Goal: Task Accomplishment & Management: Manage account settings

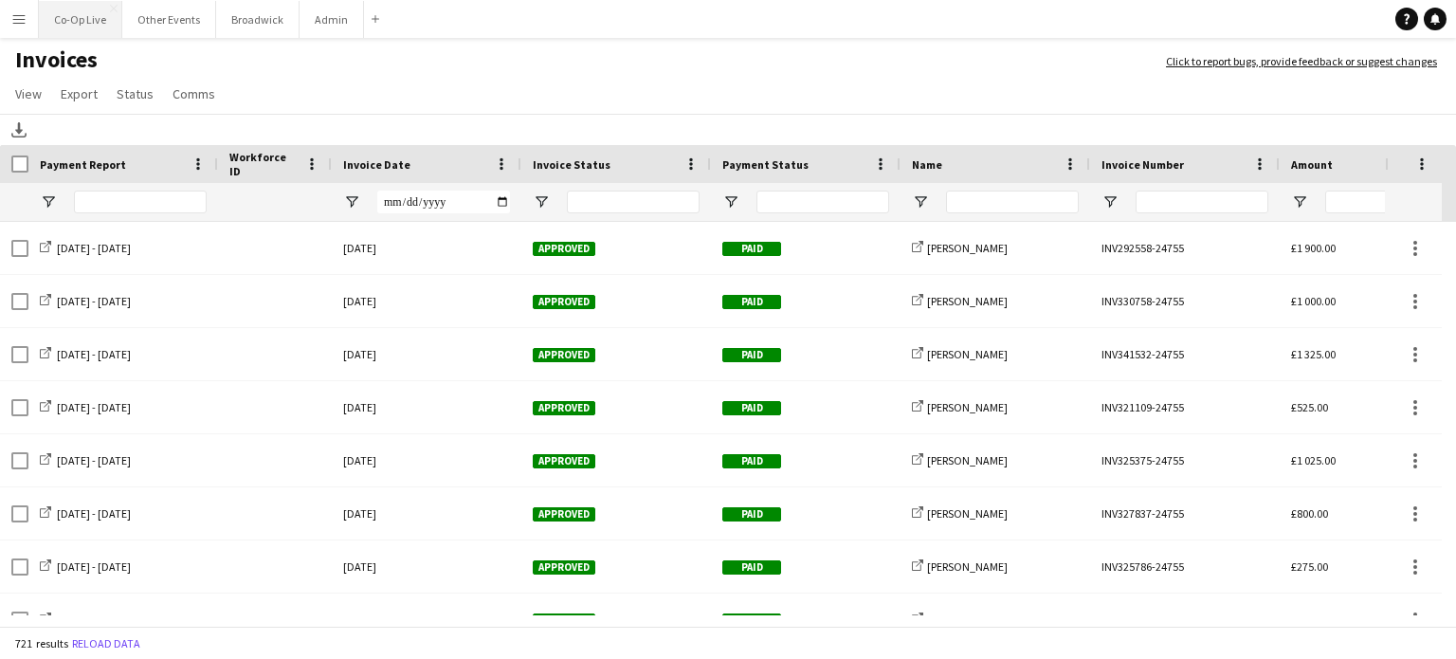
click at [106, 18] on button "Co-Op Live Close" at bounding box center [80, 19] width 83 height 37
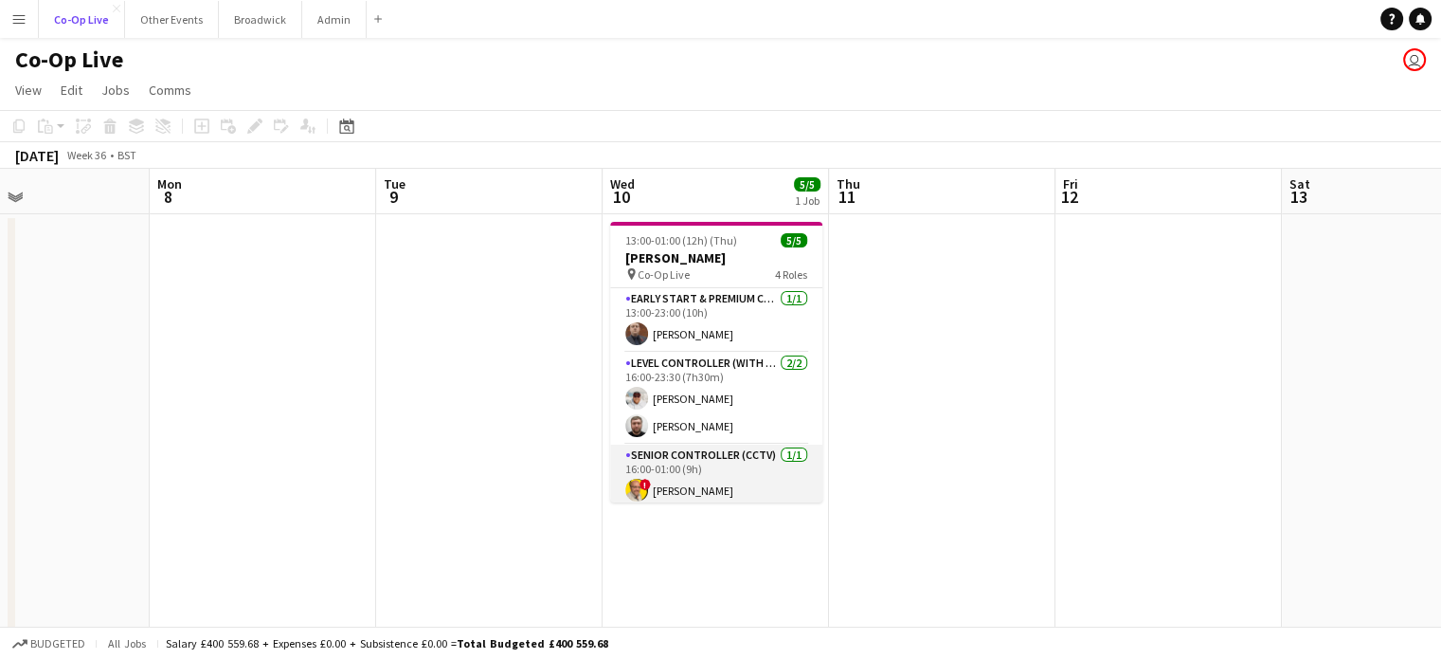
scroll to position [70, 0]
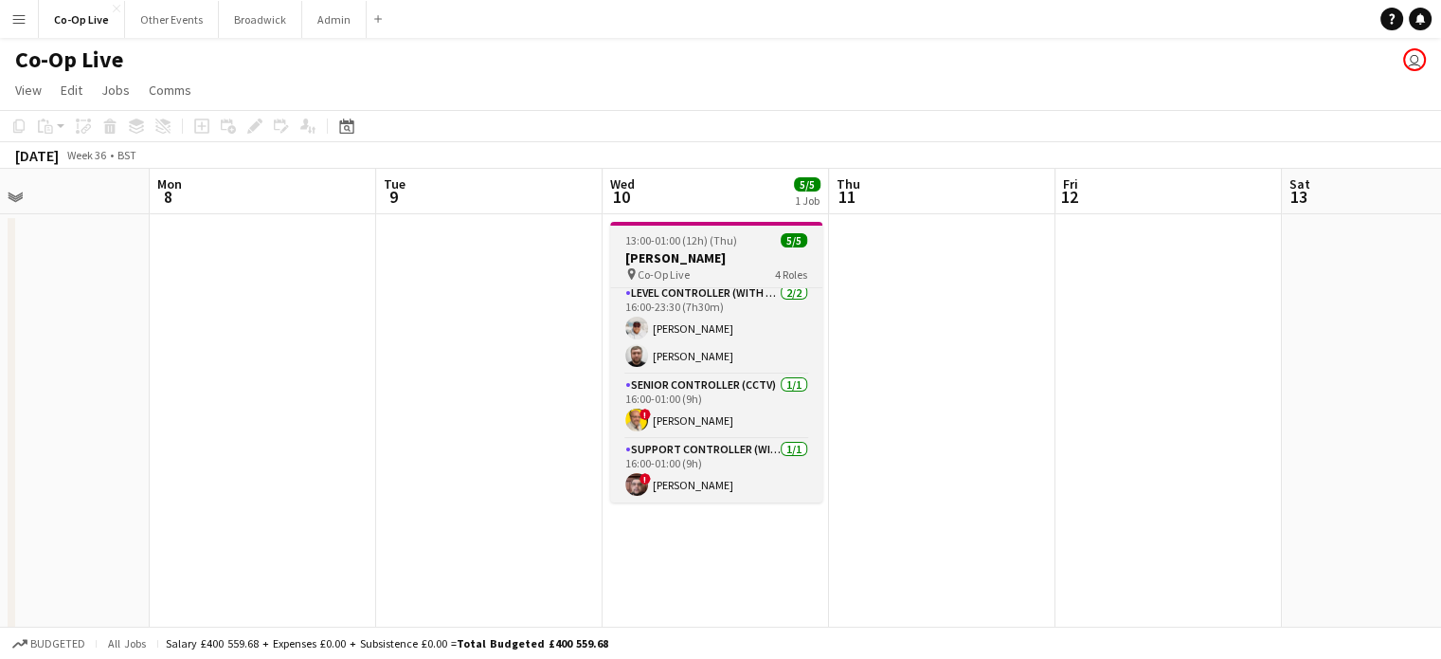
click at [667, 255] on h3 "[PERSON_NAME]" at bounding box center [716, 257] width 212 height 17
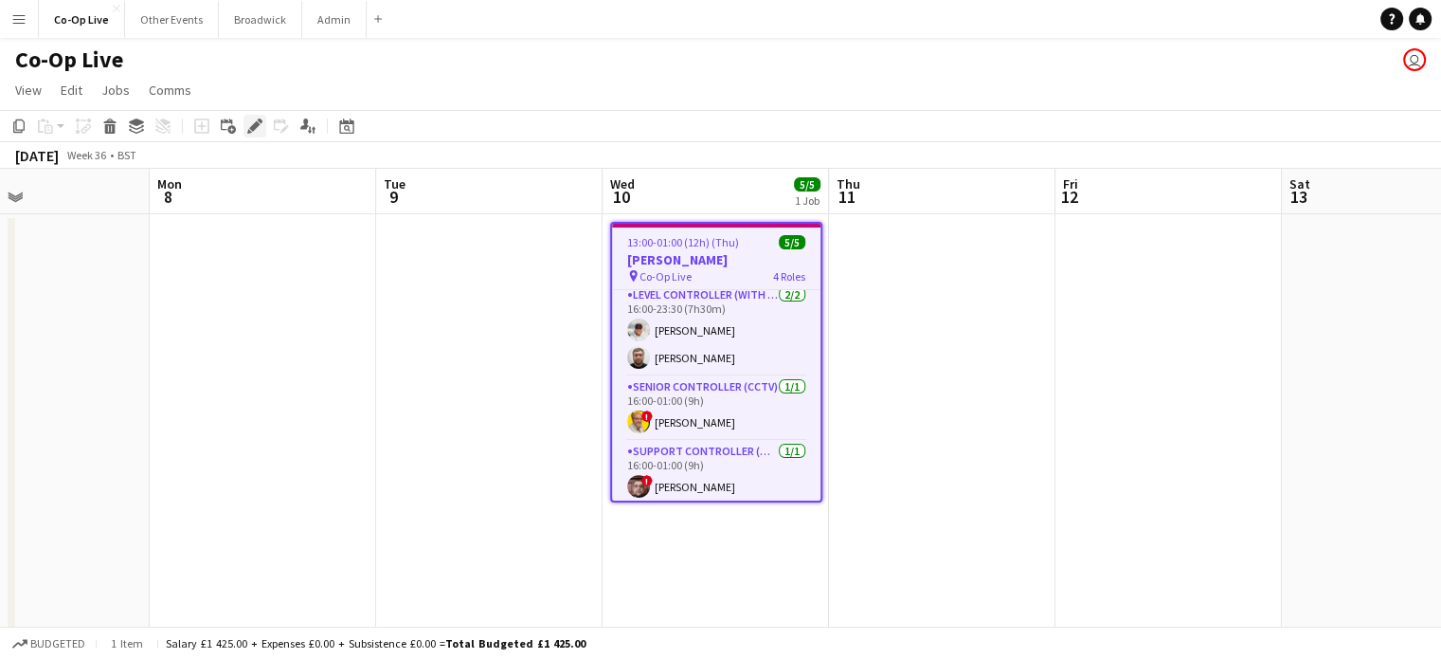
click at [262, 128] on icon "Edit" at bounding box center [254, 125] width 15 height 15
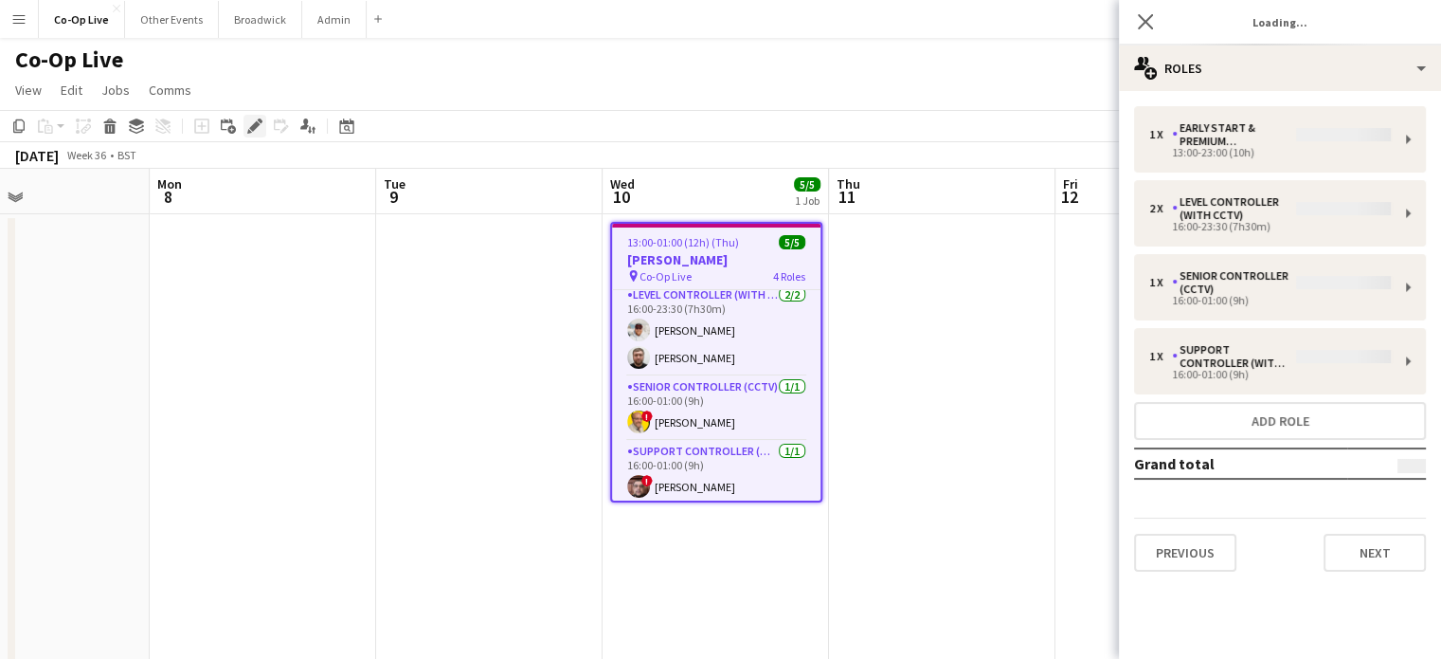
type input "**********"
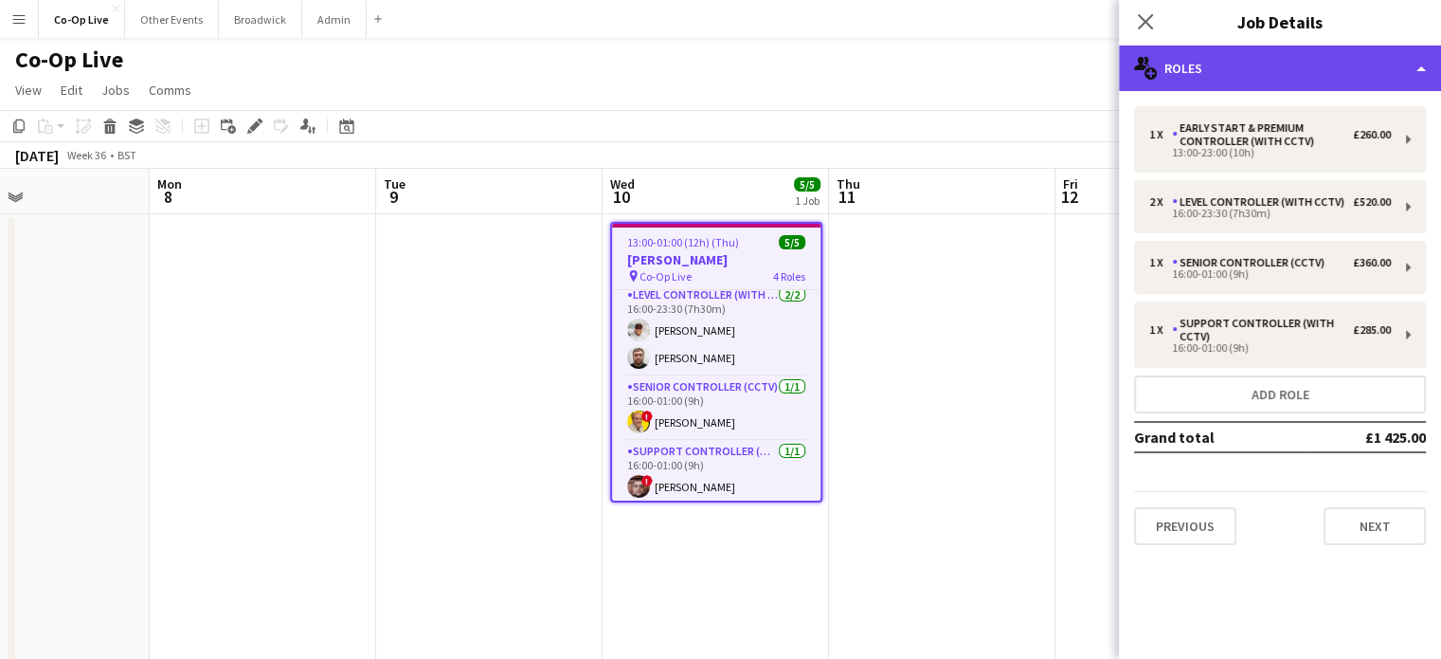
click at [1280, 58] on div "multiple-users-add Roles" at bounding box center [1280, 67] width 322 height 45
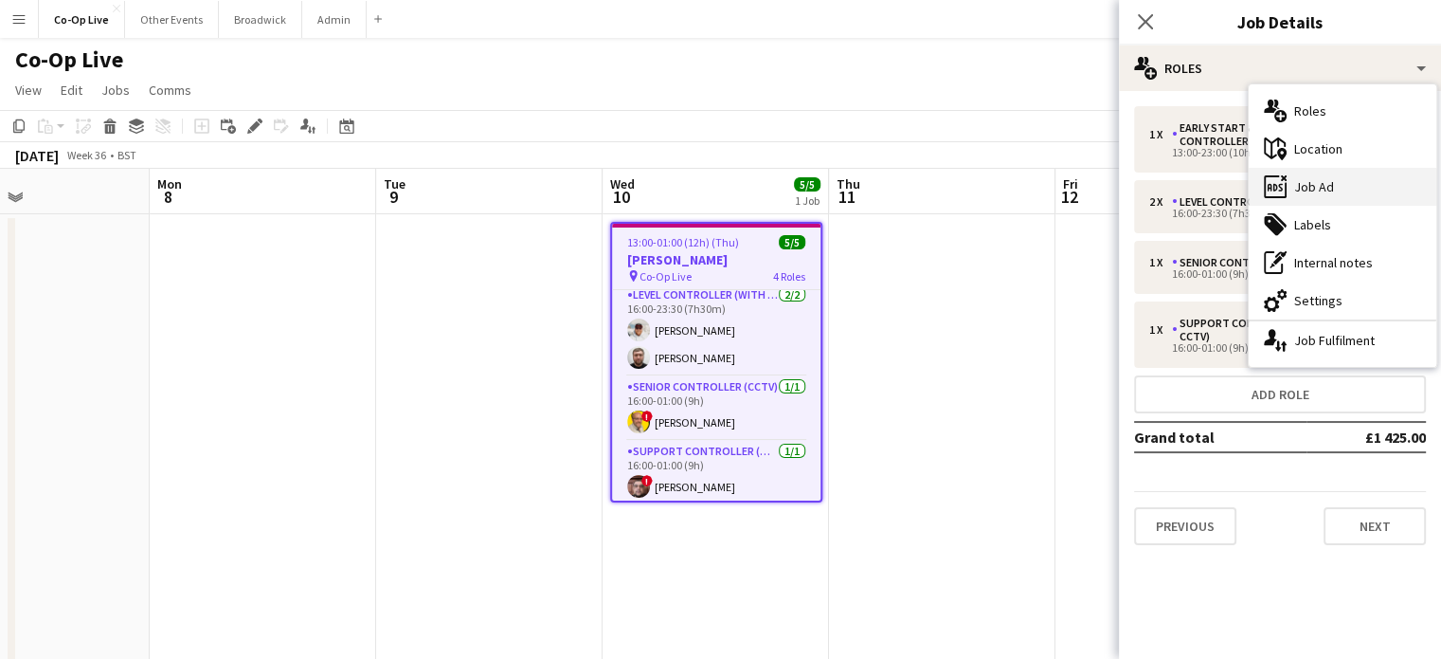
click at [1304, 190] on div "ads-window Job Ad" at bounding box center [1343, 187] width 188 height 38
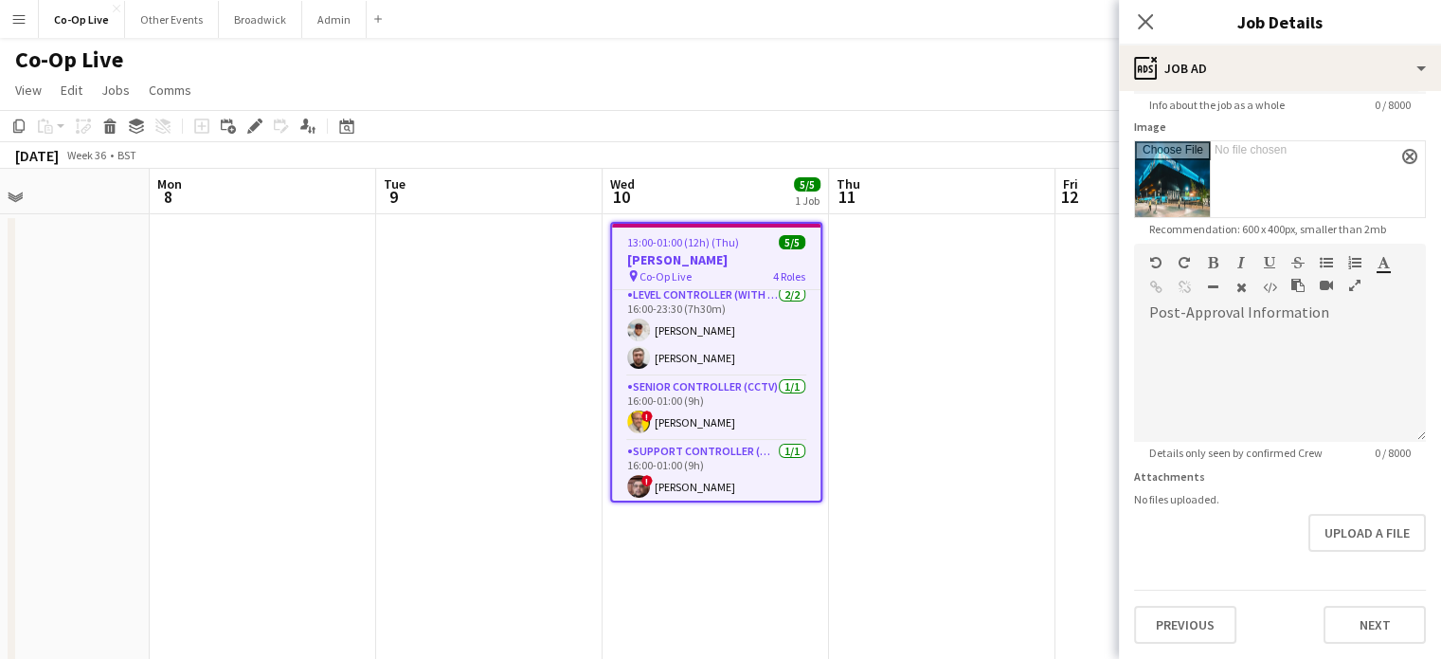
scroll to position [343, 0]
click at [1282, 315] on div at bounding box center [1280, 378] width 292 height 127
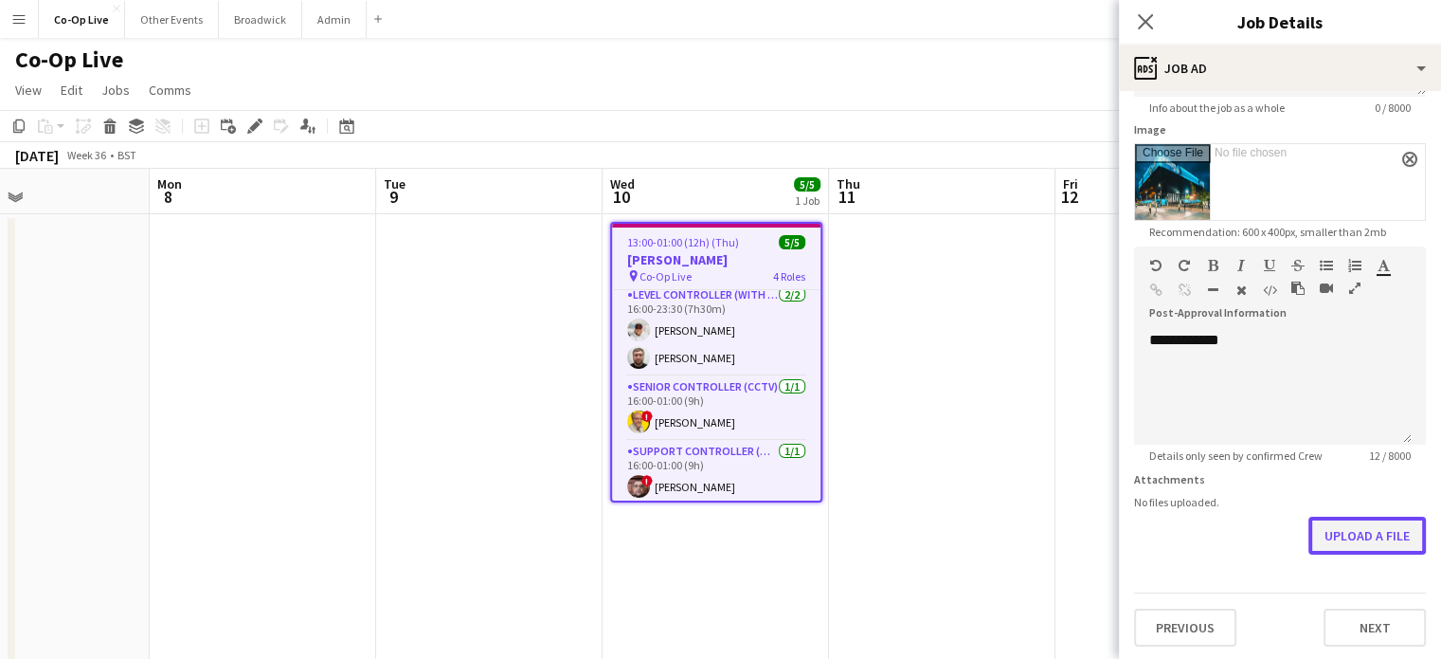
click at [1366, 528] on button "Upload a file" at bounding box center [1368, 535] width 118 height 38
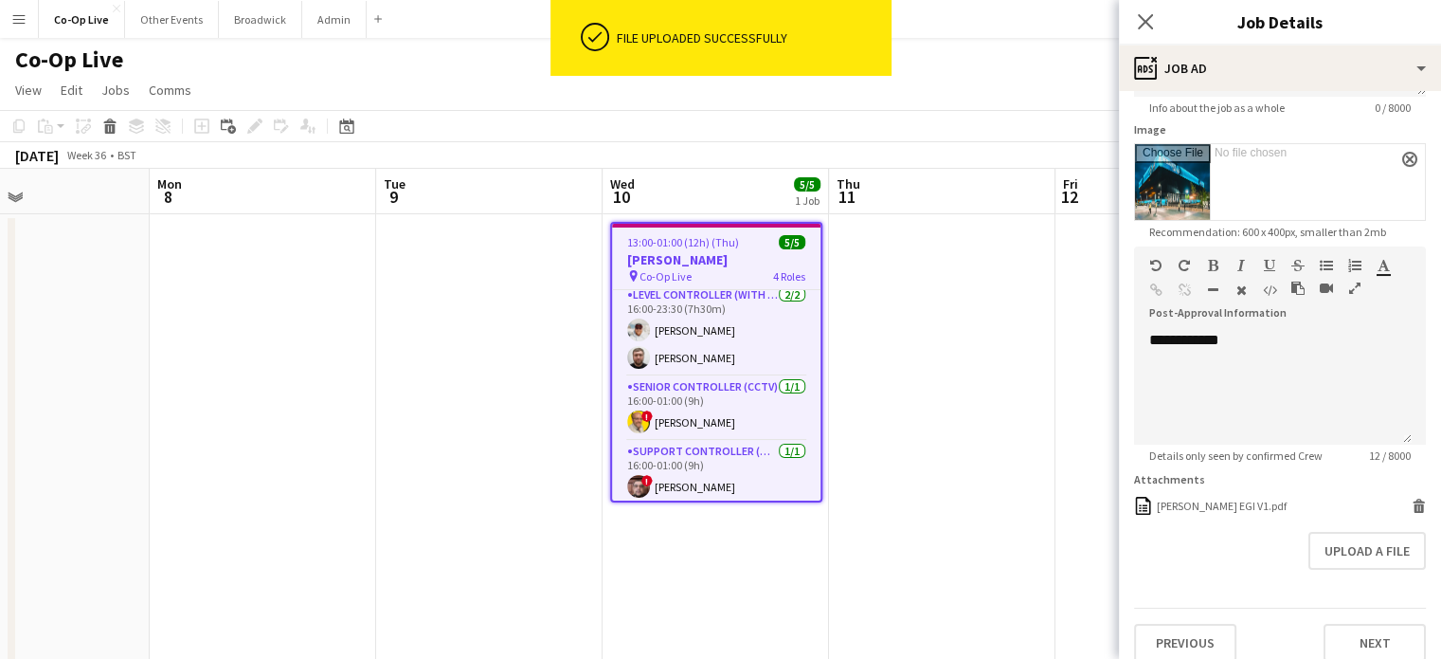
click at [993, 82] on app-page-menu "View Day view expanded Day view collapsed Month view Date picker Jump to [DATE]…" at bounding box center [720, 92] width 1441 height 36
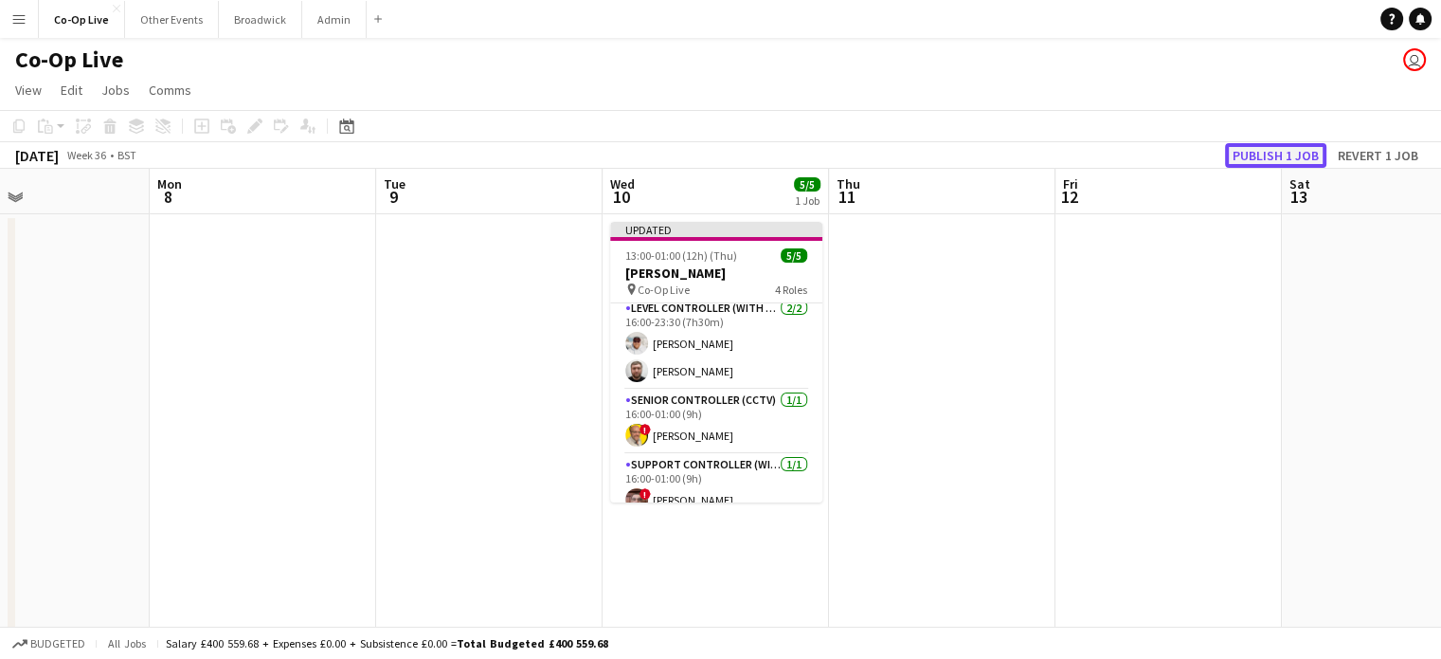
click at [1293, 146] on button "Publish 1 job" at bounding box center [1275, 155] width 101 height 25
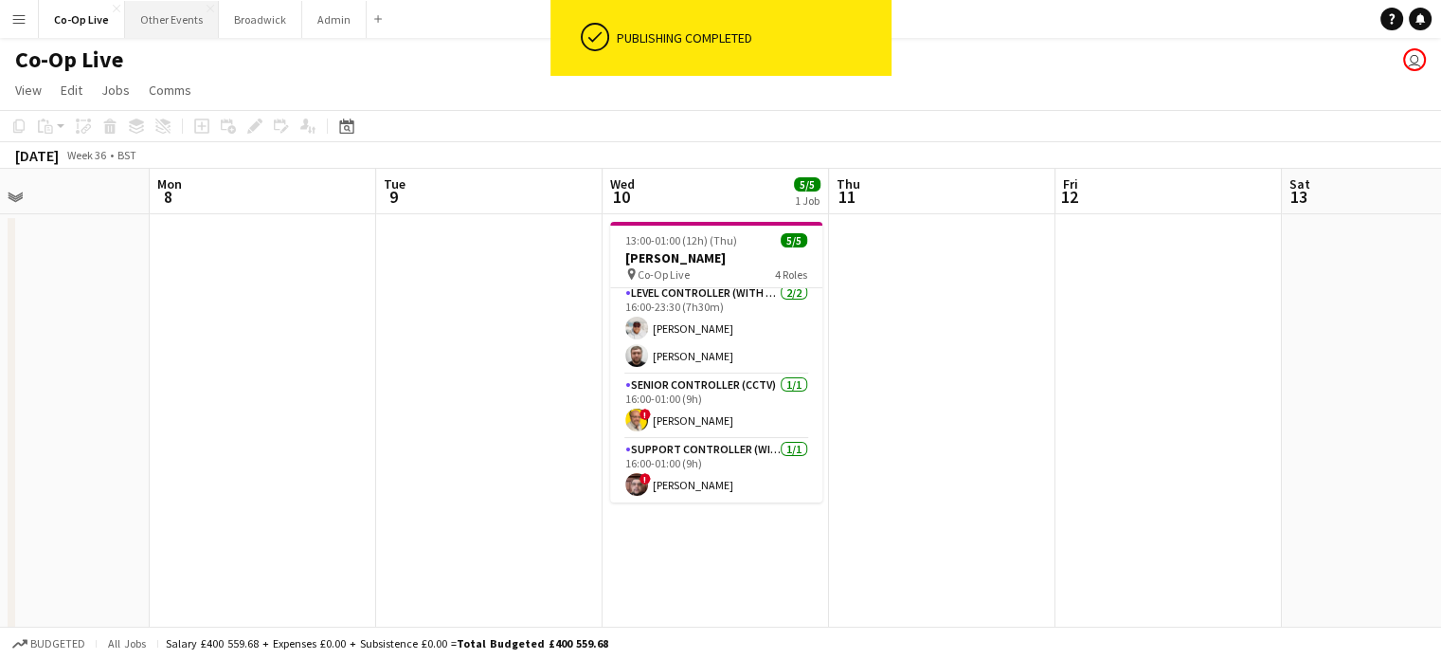
click at [178, 8] on button "Other Events Close" at bounding box center [172, 19] width 94 height 37
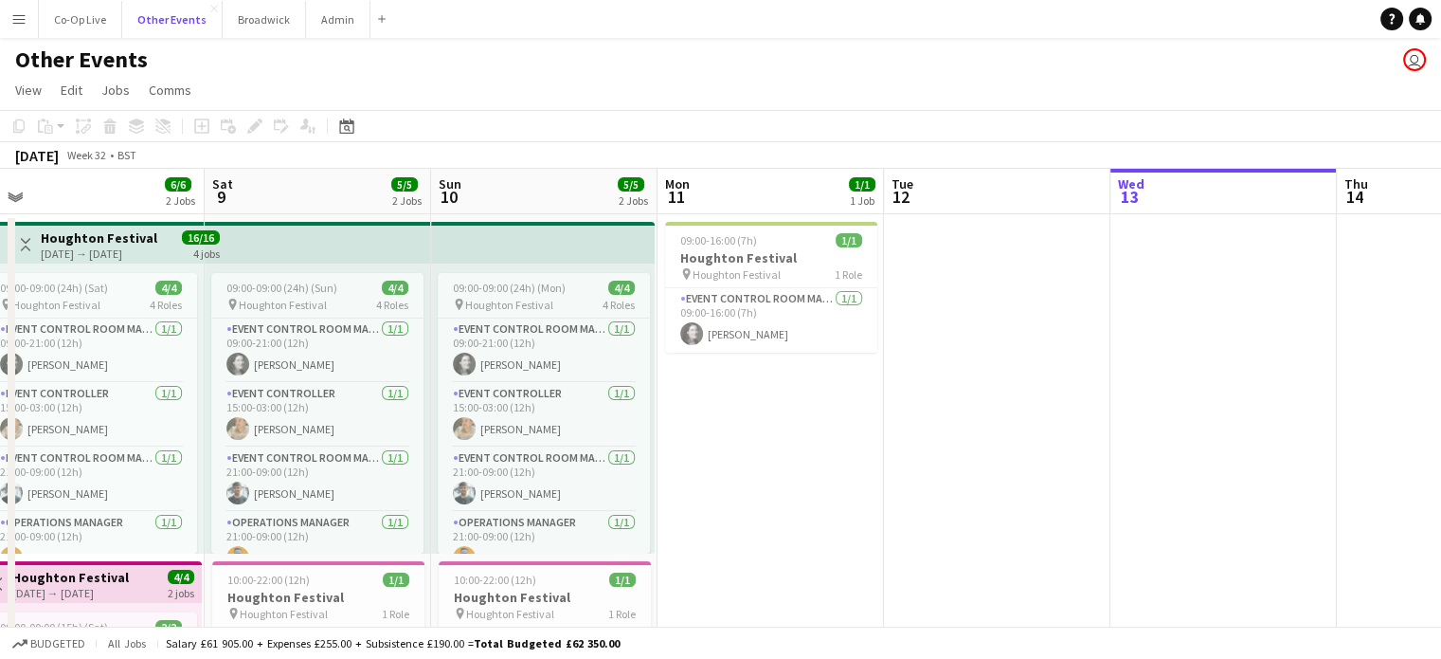
scroll to position [0, 474]
click at [739, 498] on app-date-cell "09:00-16:00 (7h) 1/1 Houghton Festival pin Houghton Festival 1 Role Event Contr…" at bounding box center [772, 557] width 226 height 686
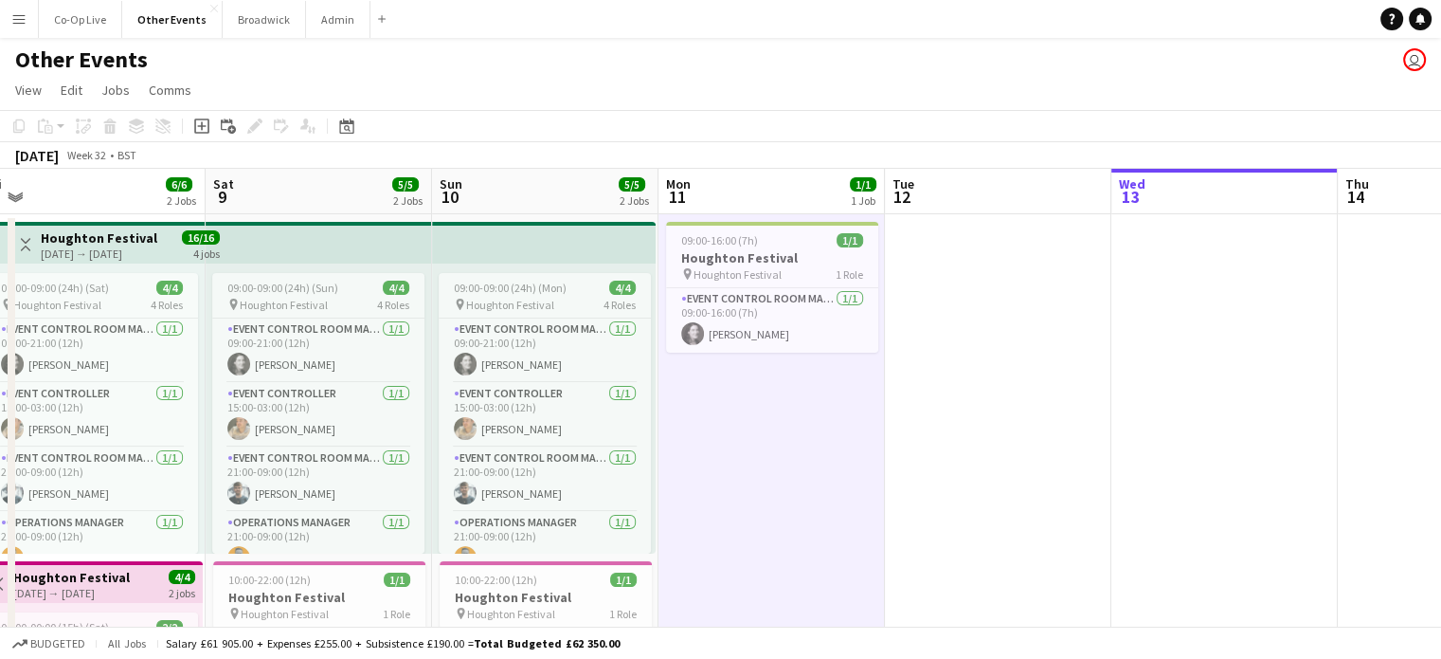
click at [799, 79] on app-page-menu "View Day view expanded Day view collapsed Month view Date picker Jump to [DATE]…" at bounding box center [720, 92] width 1441 height 36
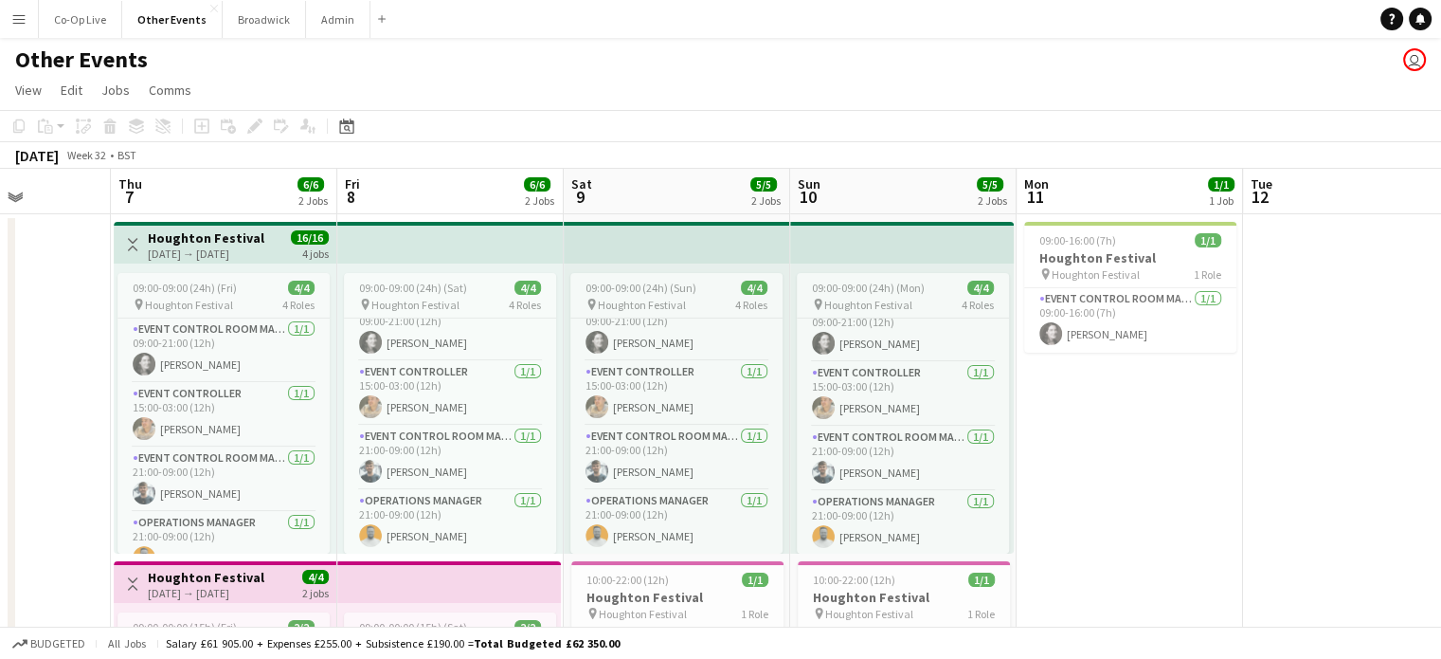
scroll to position [0, 0]
click at [250, 25] on button "Broadwick Close" at bounding box center [264, 19] width 83 height 37
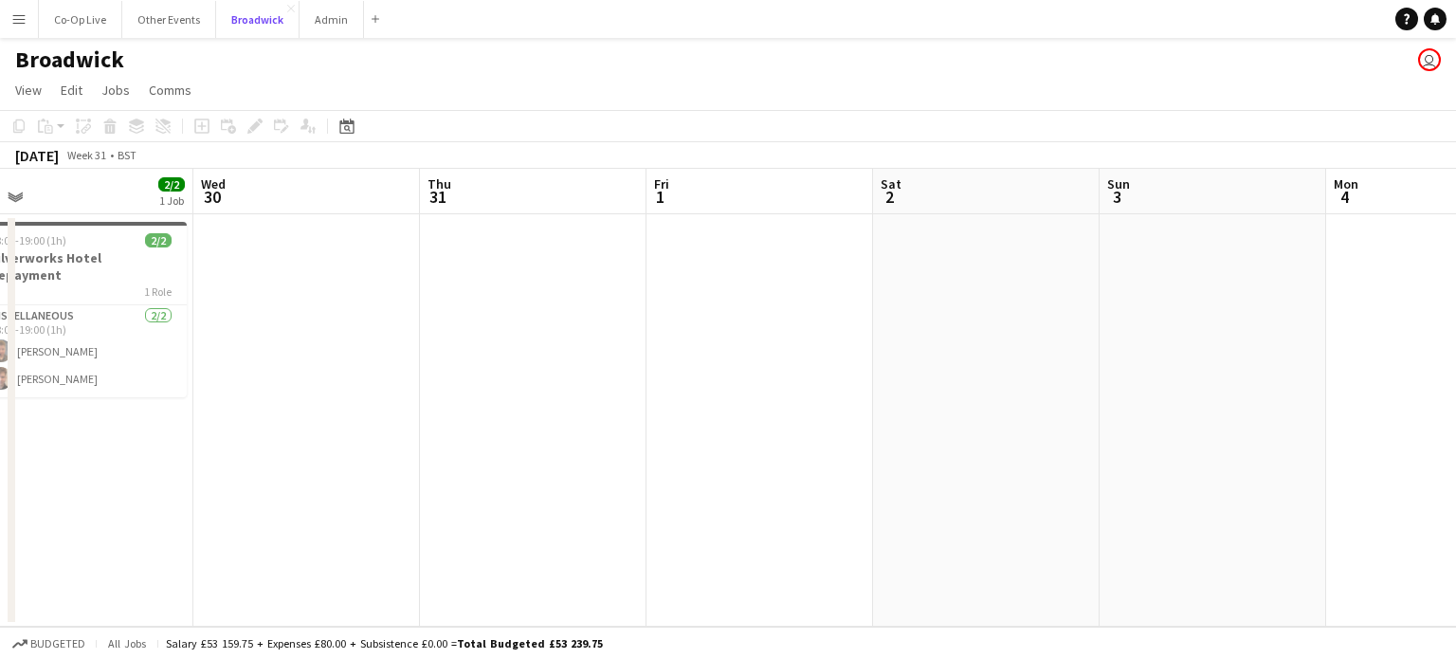
scroll to position [0, 718]
click at [451, 312] on app-date-cell at bounding box center [527, 420] width 226 height 412
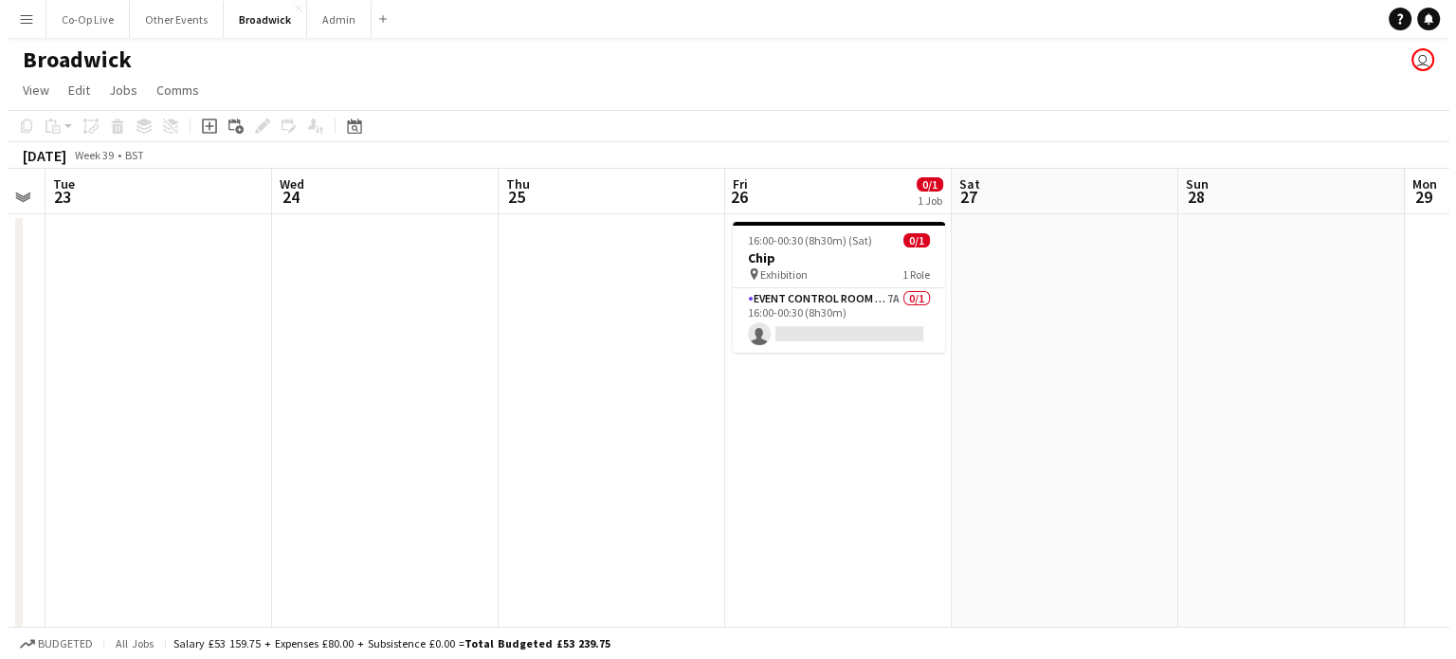
scroll to position [0, 400]
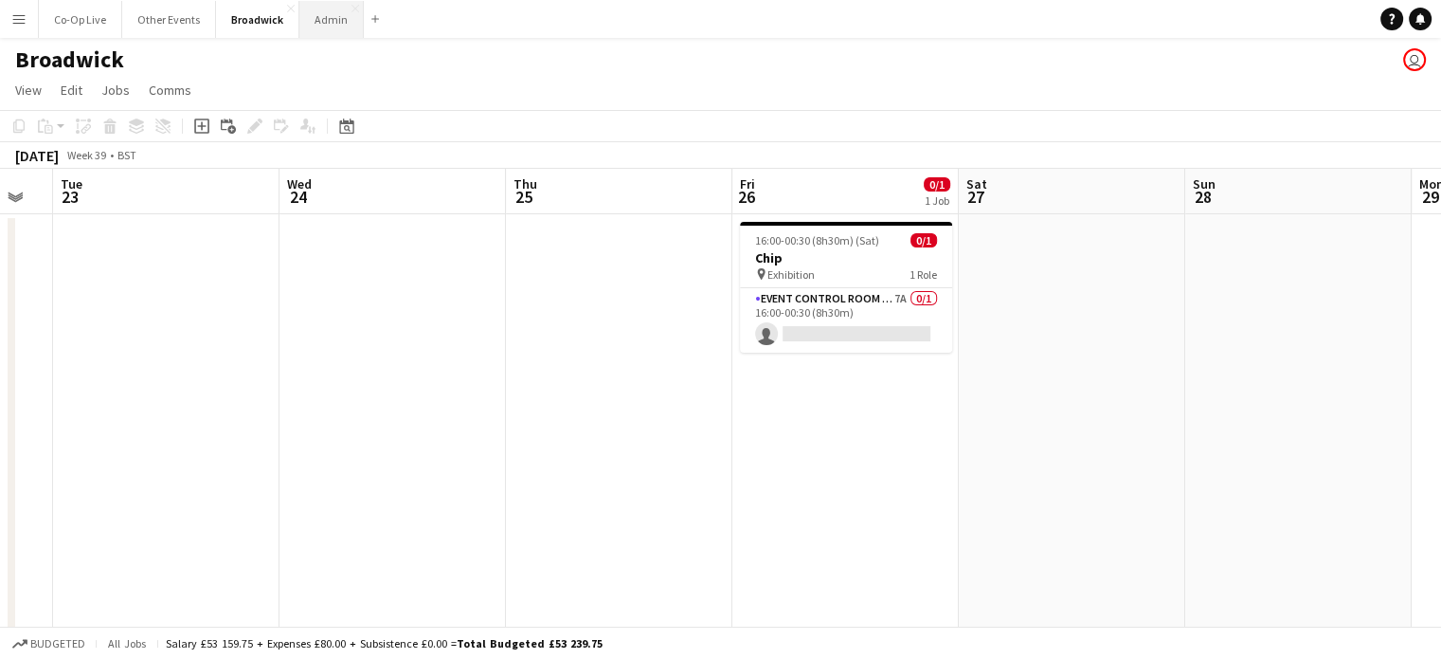
click at [326, 22] on button "Admin Close" at bounding box center [331, 19] width 64 height 37
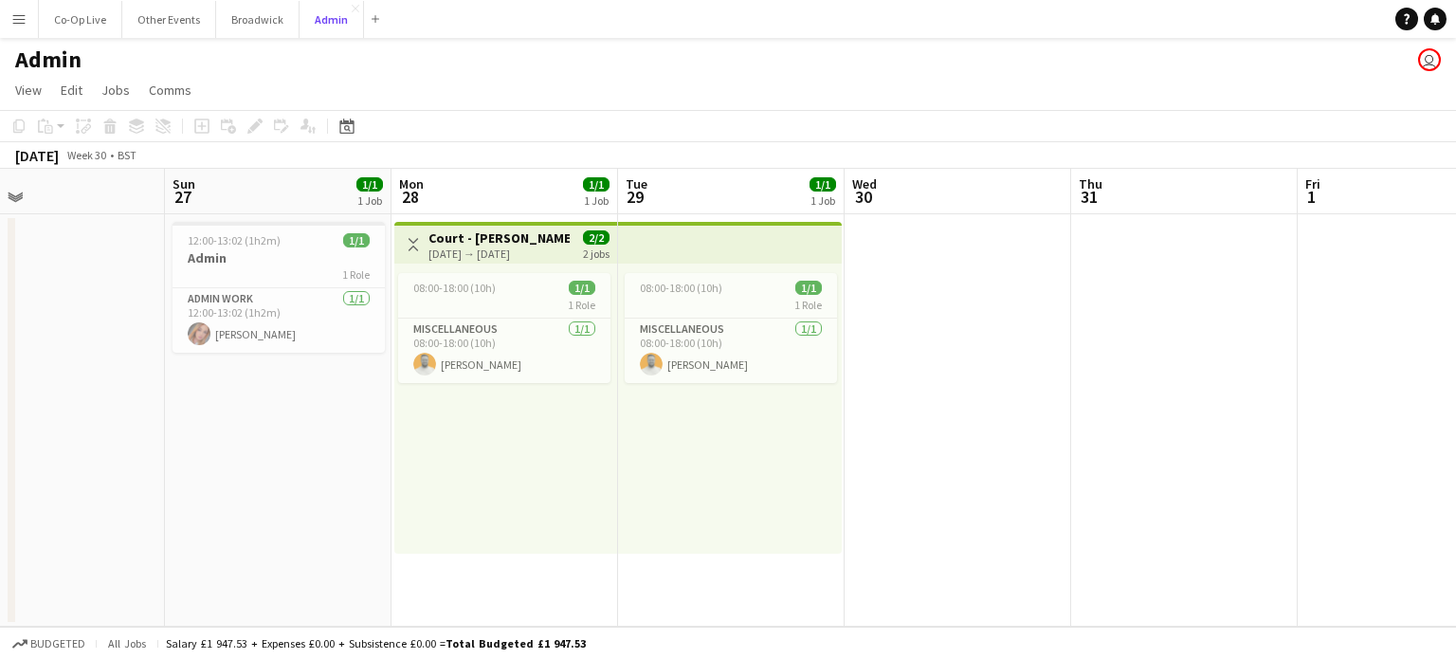
scroll to position [0, 740]
click at [500, 352] on app-card-role "Miscellaneous [DATE] 08:00-18:00 (10h) [PERSON_NAME]" at bounding box center [505, 350] width 212 height 64
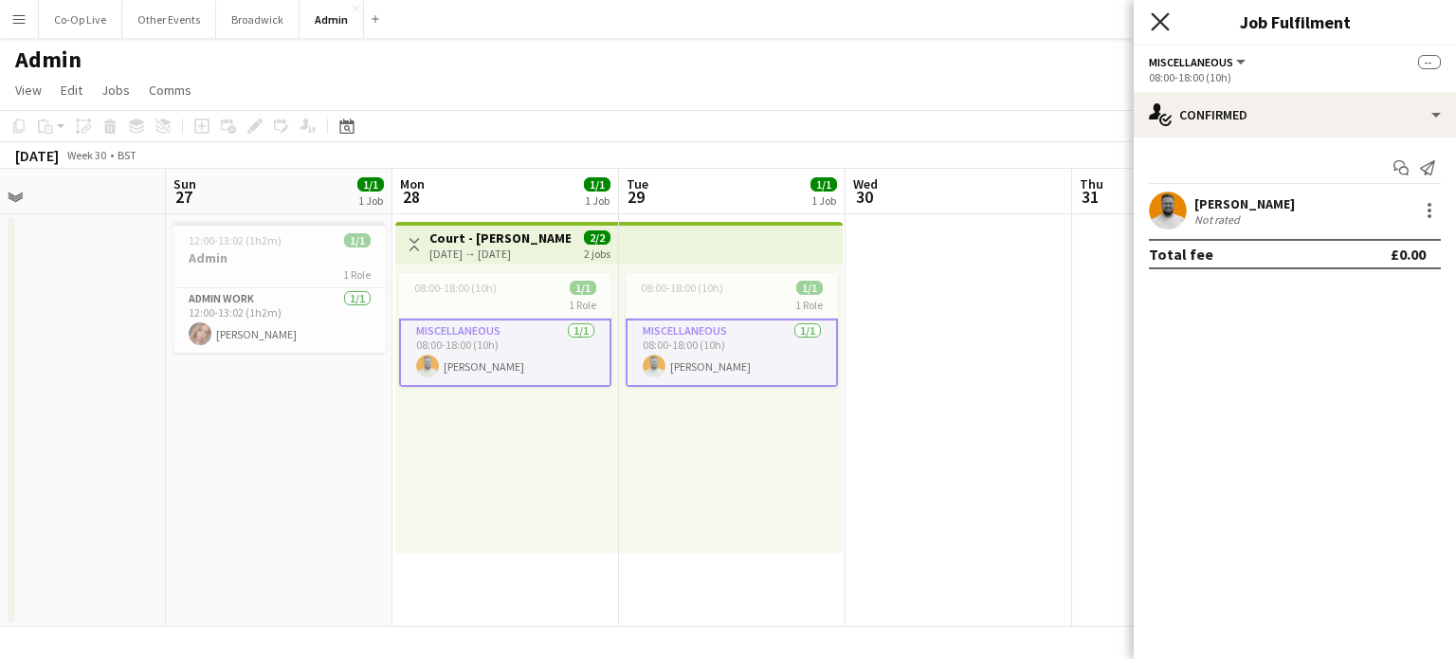
click at [1155, 23] on icon "Close pop-in" at bounding box center [1159, 21] width 18 height 18
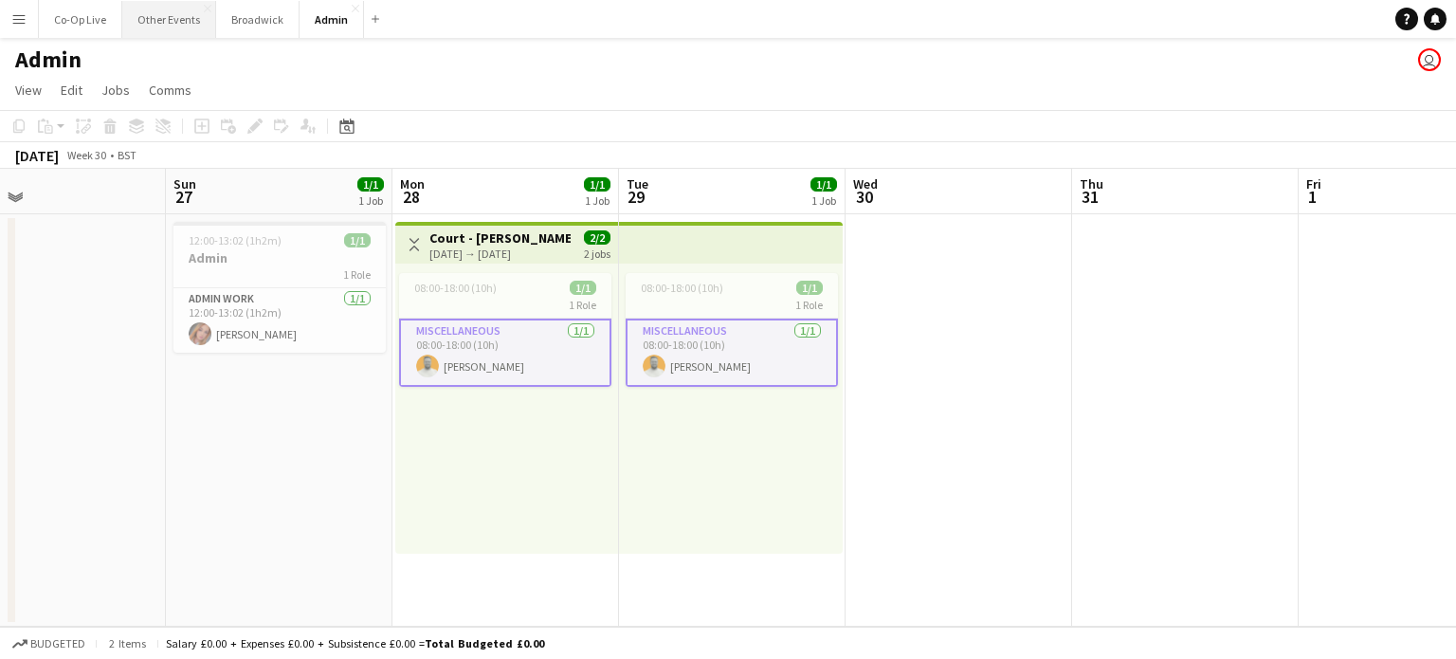
click at [170, 27] on button "Other Events Close" at bounding box center [169, 19] width 94 height 37
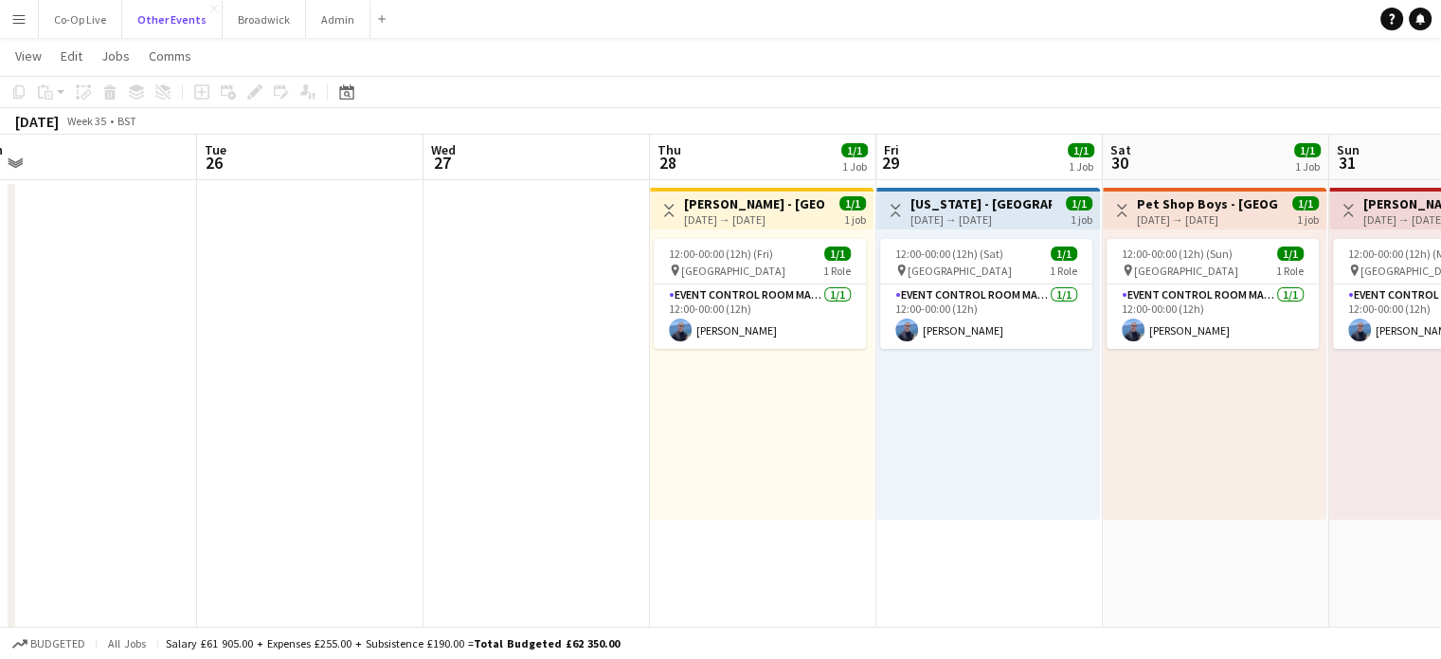
scroll to position [33, 0]
click at [796, 215] on div "[DATE] → [DATE]" at bounding box center [754, 220] width 141 height 14
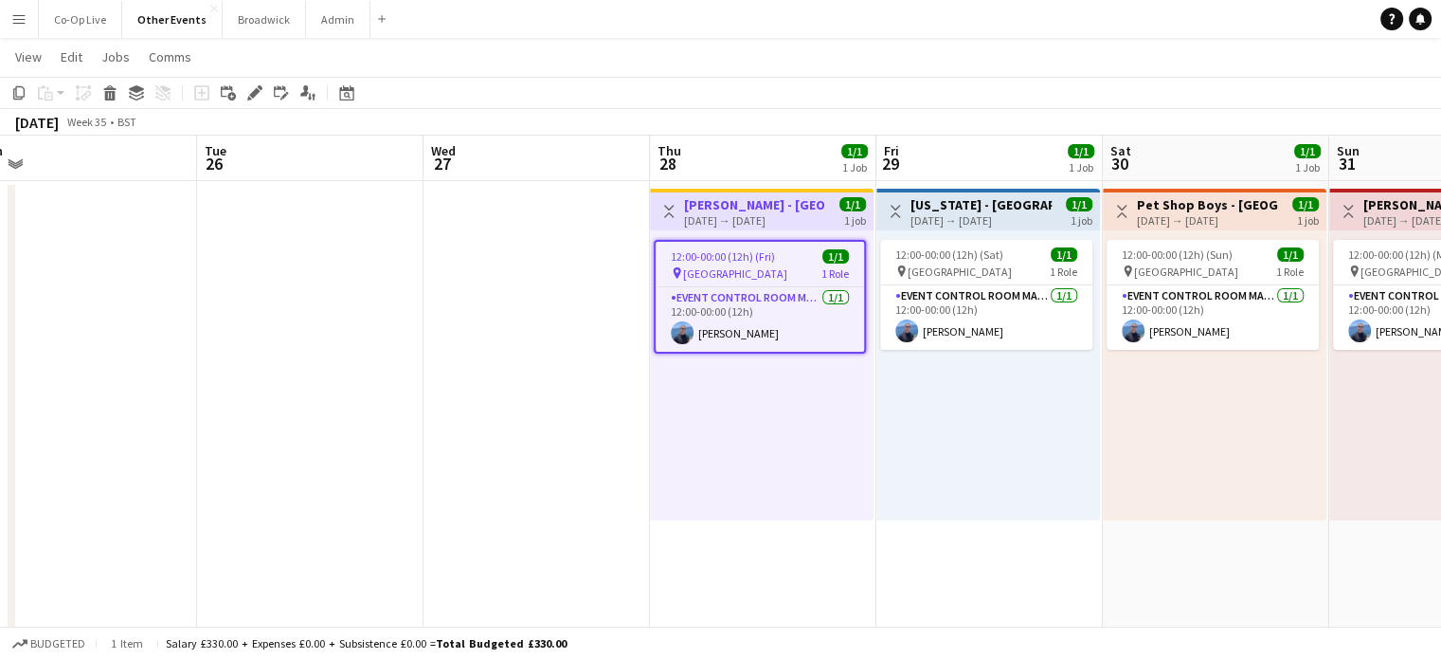
click at [844, 50] on app-page-menu "View Day view expanded Day view collapsed Month view Date picker Jump to [DATE]…" at bounding box center [720, 59] width 1441 height 36
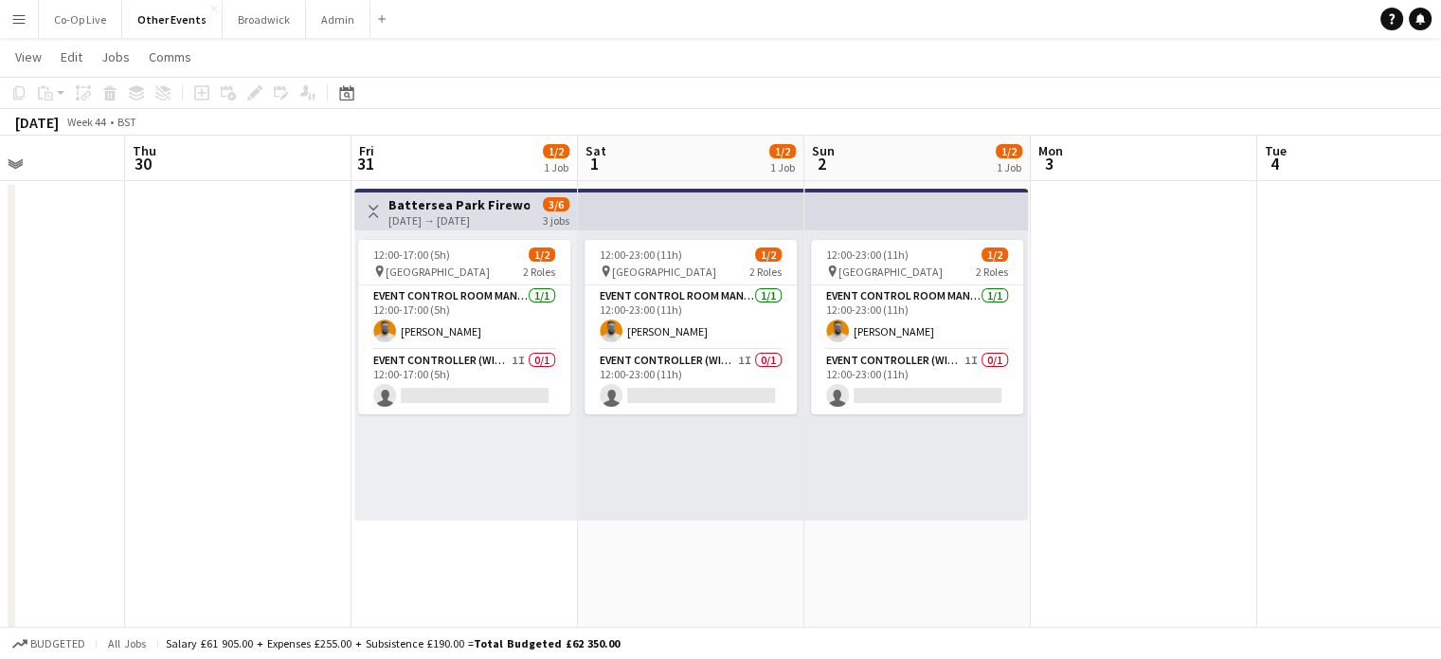
scroll to position [0, 781]
click at [915, 374] on app-card-role "Event Controller (with CCTV) 1I 0/1 12:00-23:00 (11h) single-neutral-actions" at bounding box center [917, 382] width 212 height 64
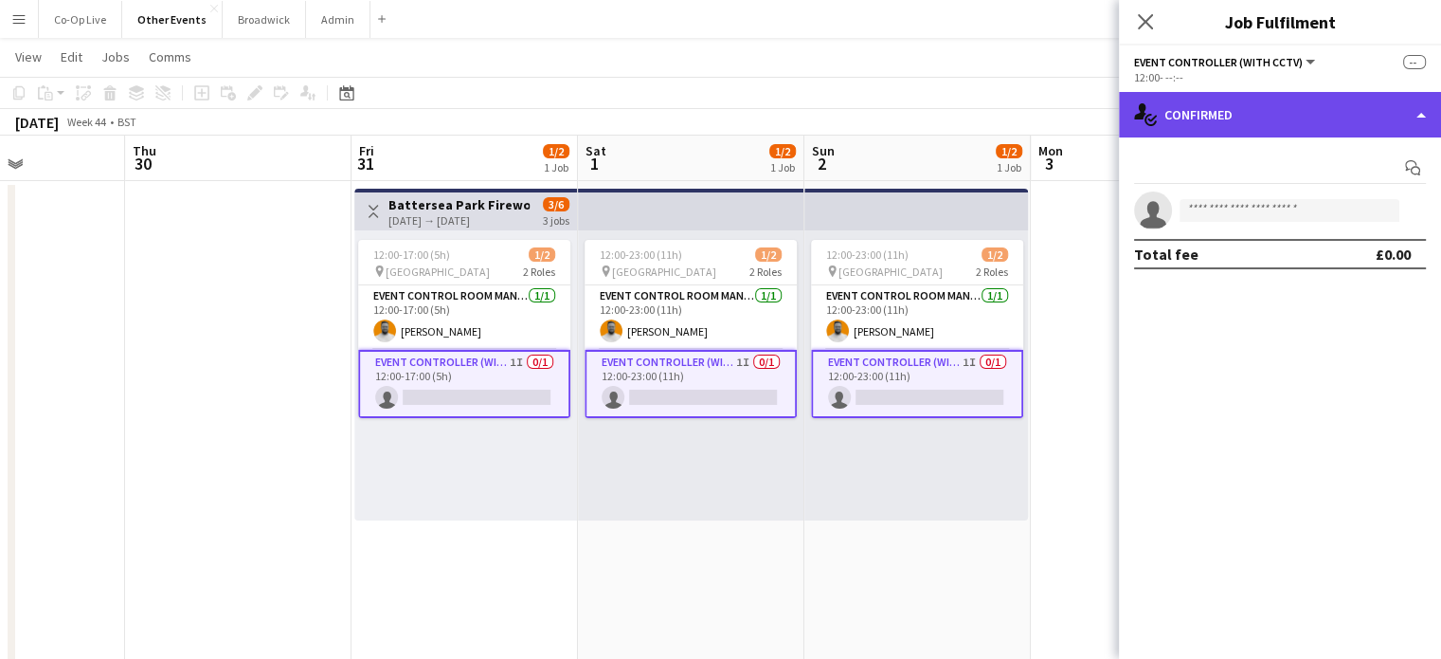
click at [1287, 101] on div "single-neutral-actions-check-2 Confirmed" at bounding box center [1280, 114] width 322 height 45
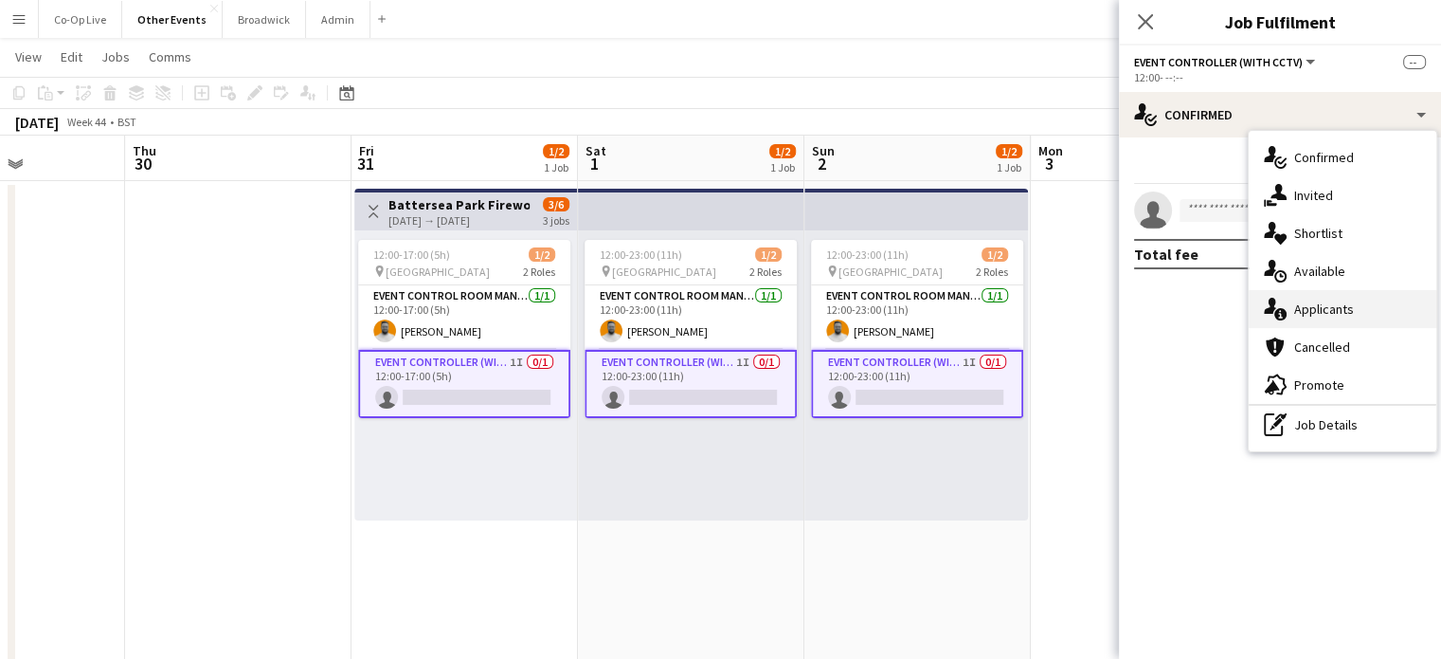
click at [1327, 316] on div "single-neutral-actions-information Applicants" at bounding box center [1343, 309] width 188 height 38
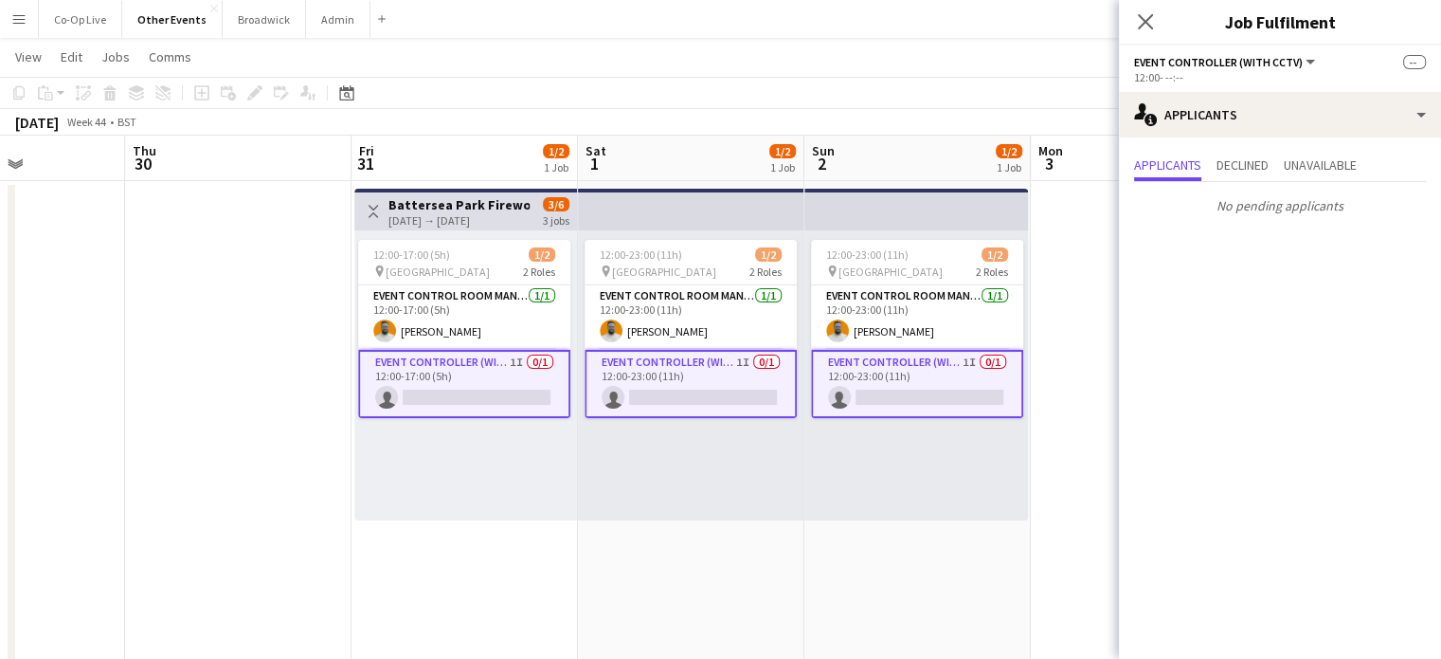
click at [992, 77] on app-toolbar "Copy Paste Paste Ctrl+V Paste with crew Ctrl+Shift+V Paste linked Job [GEOGRAPH…" at bounding box center [720, 93] width 1441 height 32
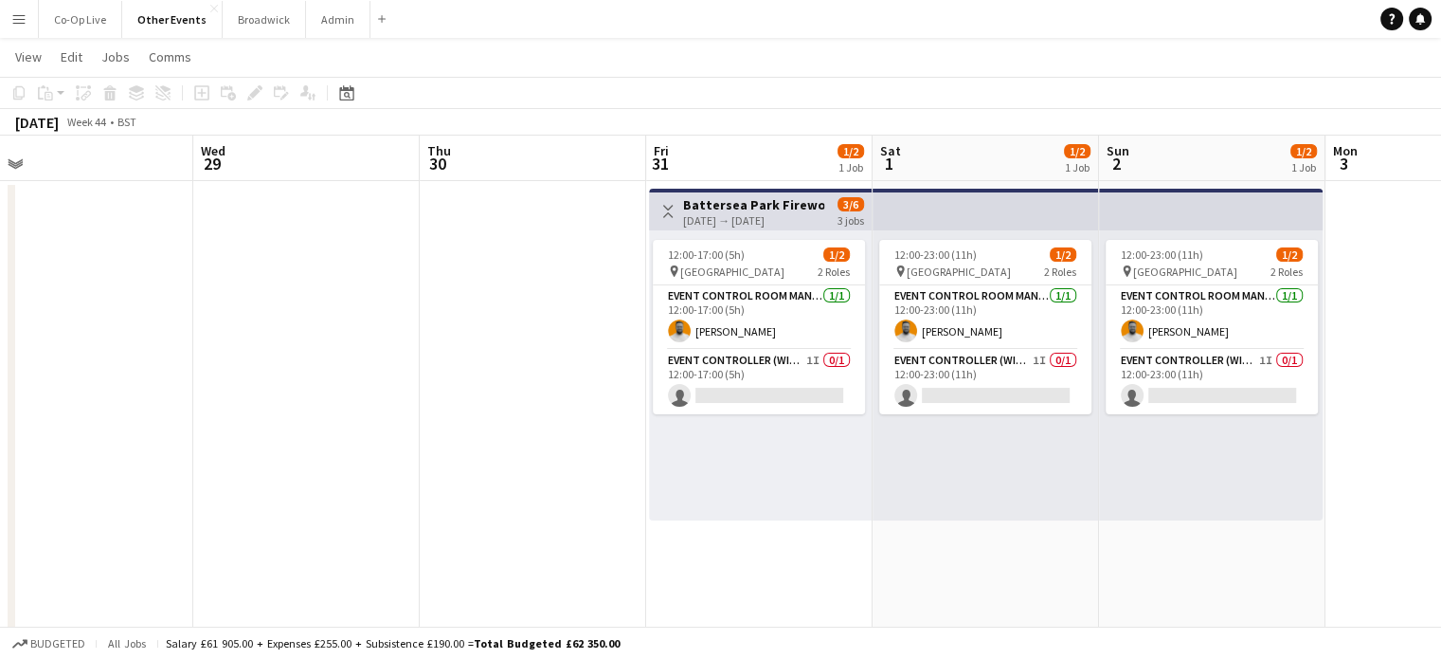
scroll to position [0, 723]
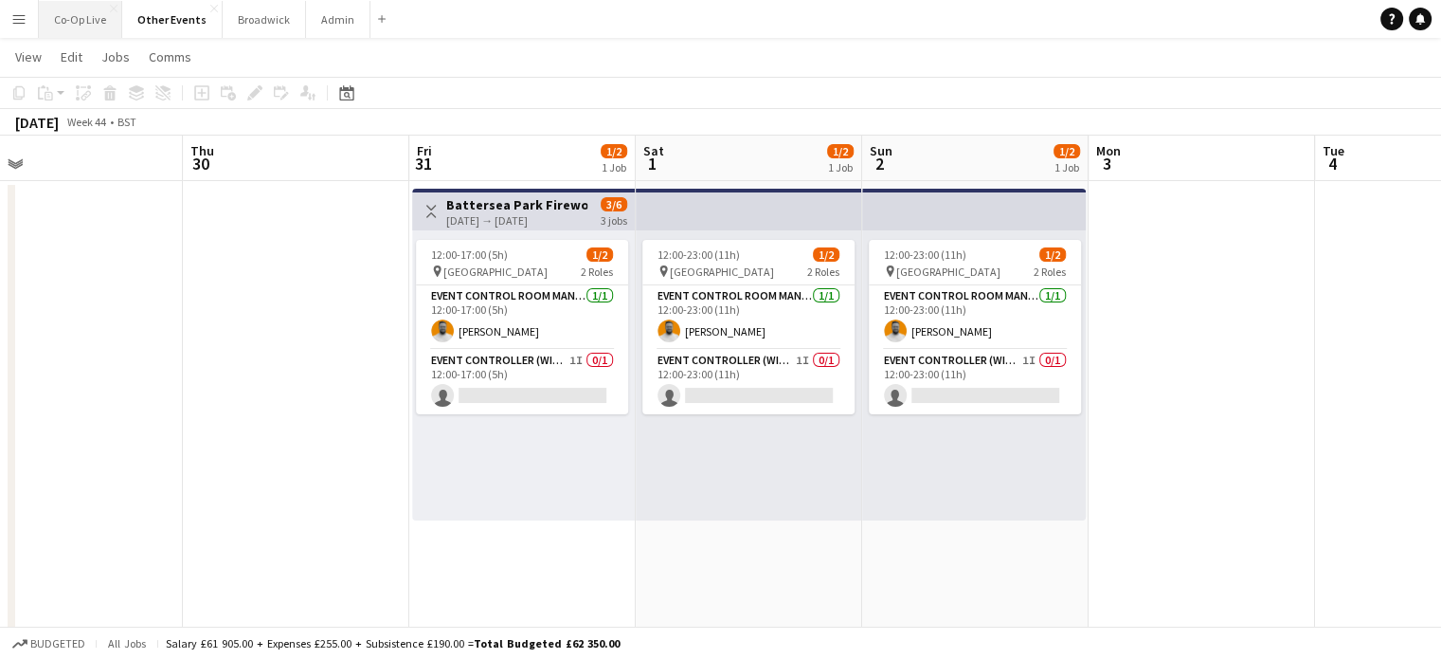
click at [82, 28] on button "Co-Op Live Close" at bounding box center [80, 19] width 83 height 37
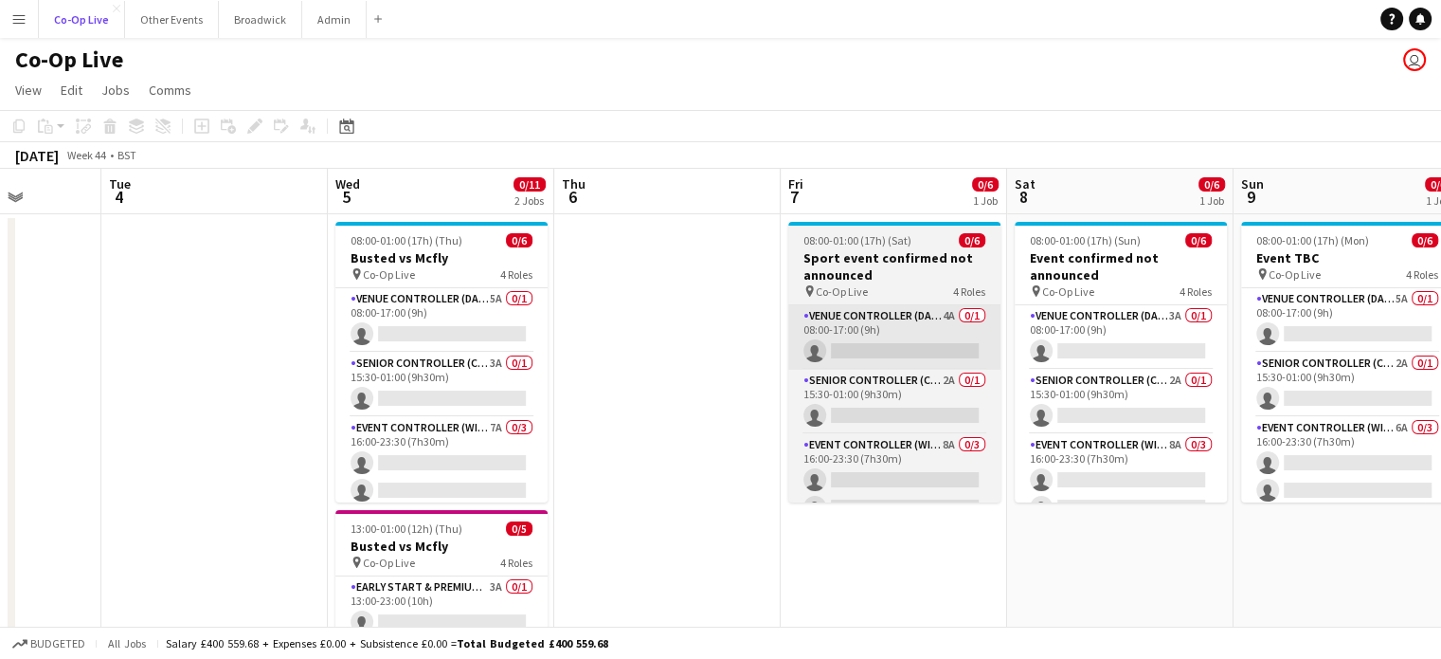
scroll to position [0, 625]
